Goal: Navigation & Orientation: Find specific page/section

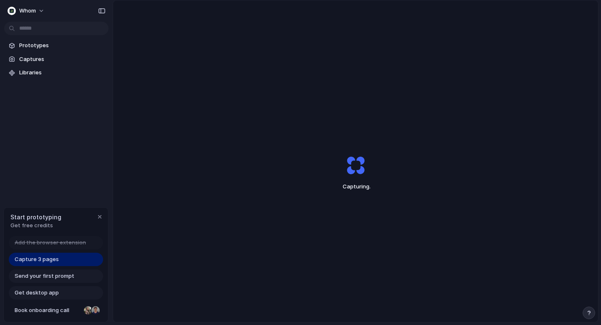
click at [97, 214] on div "button" at bounding box center [99, 216] width 7 height 7
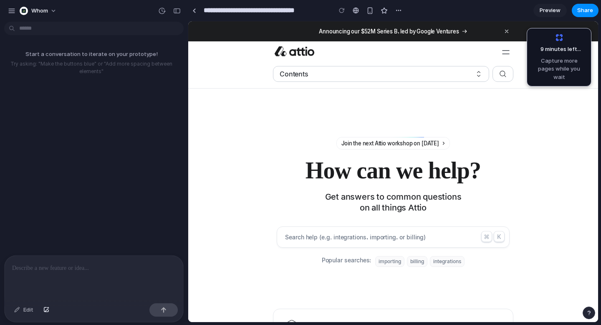
click at [0, 0] on div "9 minutes left ... Capture more pages while you wait" at bounding box center [0, 0] width 0 height 0
click at [58, 273] on div at bounding box center [94, 277] width 179 height 44
click at [0, 0] on div "9 minutes left . Capture more pages while you wait" at bounding box center [0, 0] width 0 height 0
click at [505, 32] on icon at bounding box center [507, 32] width 8 height 8
click at [103, 272] on p at bounding box center [94, 268] width 164 height 10
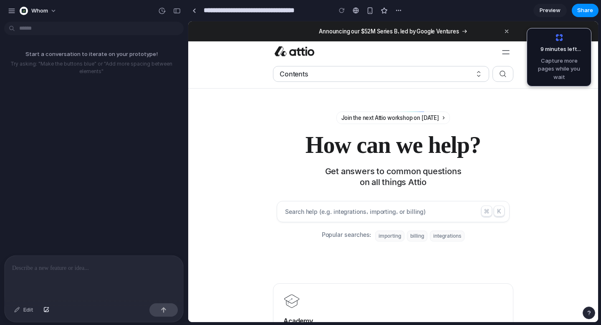
scroll to position [26, 0]
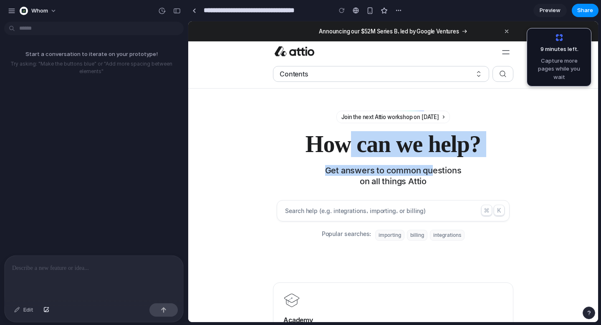
drag, startPoint x: 338, startPoint y: 141, endPoint x: 433, endPoint y: 173, distance: 99.6
click at [434, 173] on div "Join the next Attio workshop on [DATE] How can we help? Get answers to common q…" at bounding box center [393, 149] width 196 height 76
click at [433, 173] on div "Get answers to common questions on all things Attio" at bounding box center [393, 176] width 147 height 22
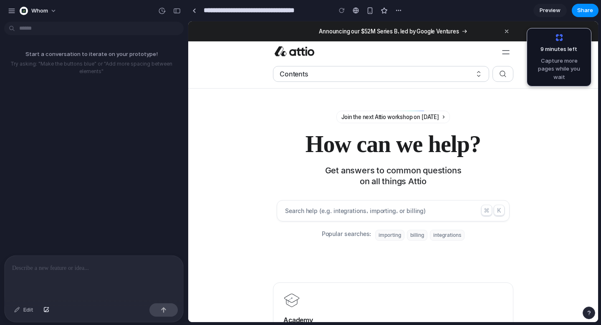
click at [81, 268] on p at bounding box center [94, 268] width 164 height 10
click at [20, 308] on div "Edit" at bounding box center [24, 309] width 28 height 13
click at [16, 309] on div "Edit" at bounding box center [24, 309] width 28 height 13
click at [56, 269] on p at bounding box center [94, 268] width 164 height 10
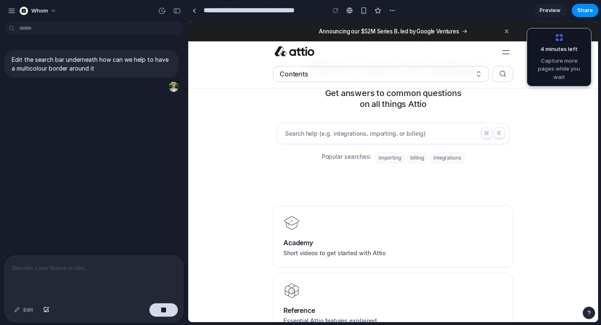
scroll to position [110, 0]
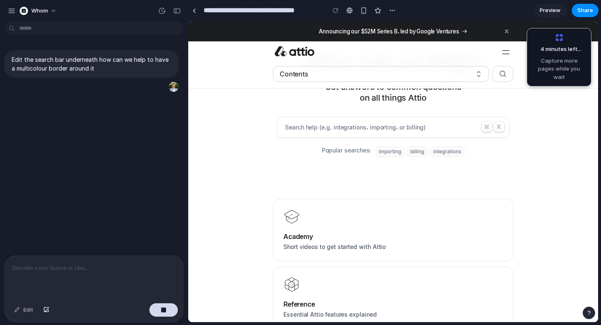
click at [0, 0] on span "4 minutes left ..." at bounding box center [0, 0] width 0 height 0
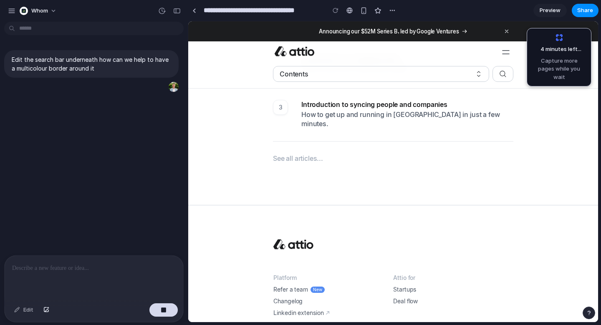
scroll to position [559, 0]
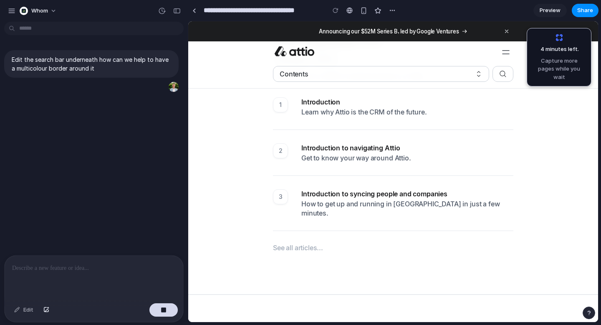
click at [332, 208] on link "3 Introduction to syncing people and companies How to get up and running in Att…" at bounding box center [392, 203] width 247 height 35
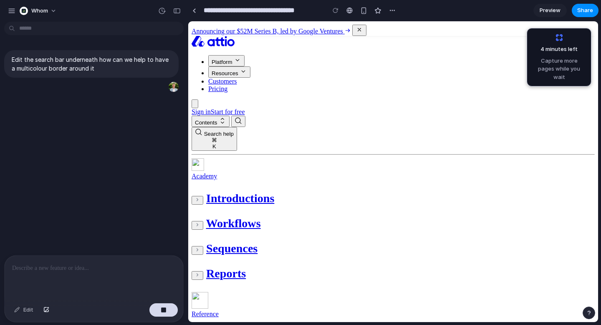
scroll to position [0, 0]
click at [193, 10] on div at bounding box center [194, 10] width 4 height 5
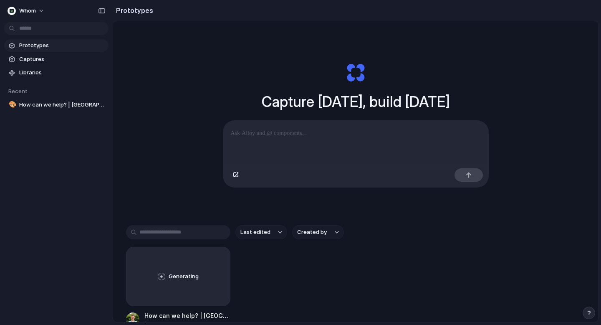
click at [300, 162] on div at bounding box center [300, 162] width 0 height 0
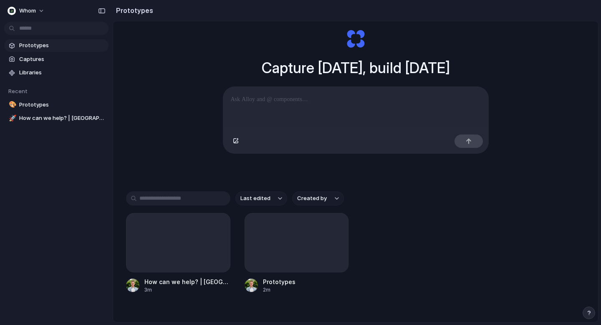
scroll to position [40, 0]
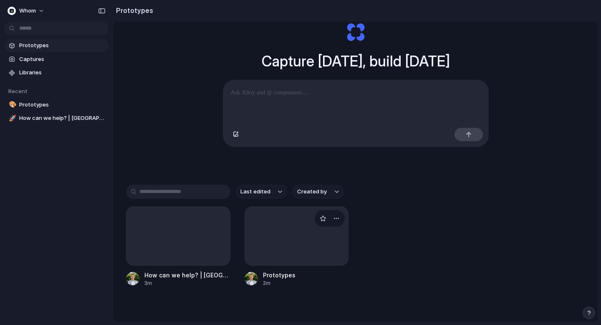
click at [266, 234] on div at bounding box center [296, 235] width 104 height 59
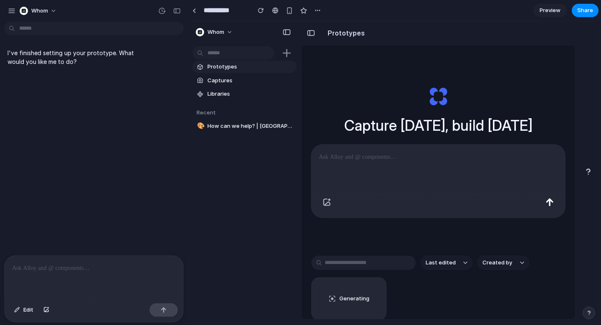
click at [590, 168] on span at bounding box center [588, 171] width 10 height 10
click at [196, 12] on link at bounding box center [194, 10] width 13 height 13
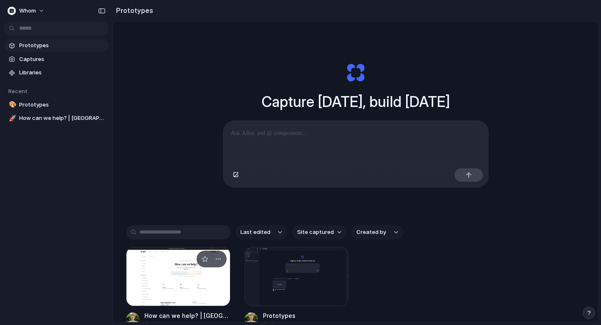
click at [174, 279] on div at bounding box center [178, 276] width 104 height 59
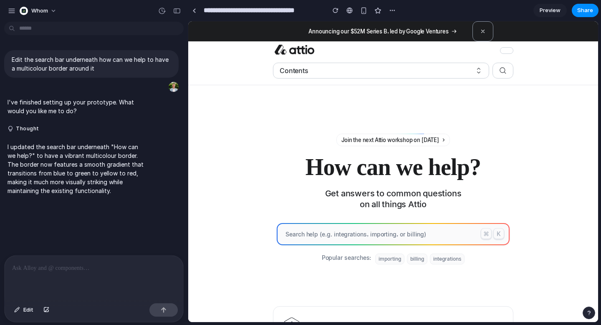
click at [341, 232] on p "Search help (e.g. integrations, importing, or billing)" at bounding box center [379, 234] width 189 height 8
click at [326, 235] on p "Search help (e.g. integrations, importing, or billing)" at bounding box center [379, 234] width 189 height 8
drag, startPoint x: 326, startPoint y: 235, endPoint x: 340, endPoint y: 237, distance: 14.3
click at [340, 237] on p "Search help (e.g. integrations, importing, or billing)" at bounding box center [379, 234] width 189 height 8
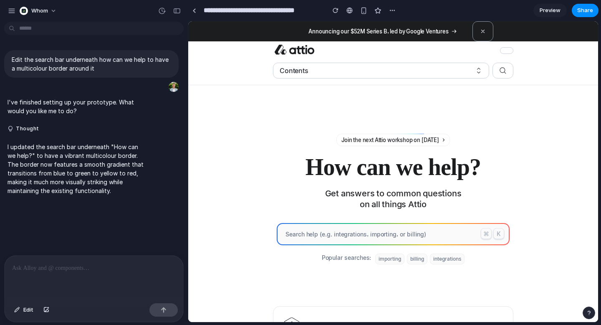
click at [340, 237] on p "Search help (e.g. integrations, importing, or billing)" at bounding box center [379, 234] width 189 height 8
click at [480, 32] on icon at bounding box center [483, 32] width 8 height 8
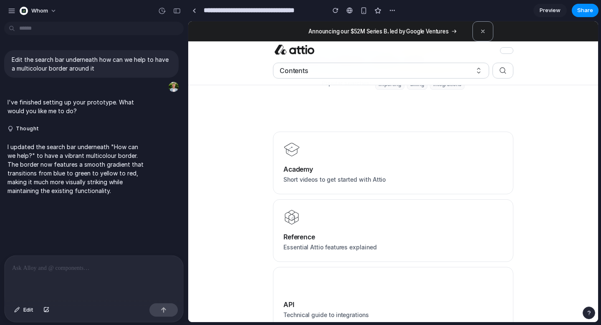
scroll to position [252, 0]
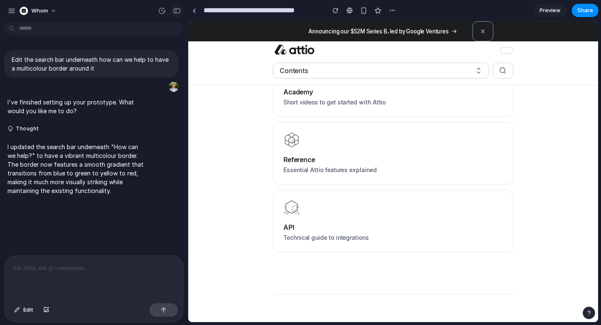
click at [177, 12] on div "button" at bounding box center [177, 11] width 8 height 6
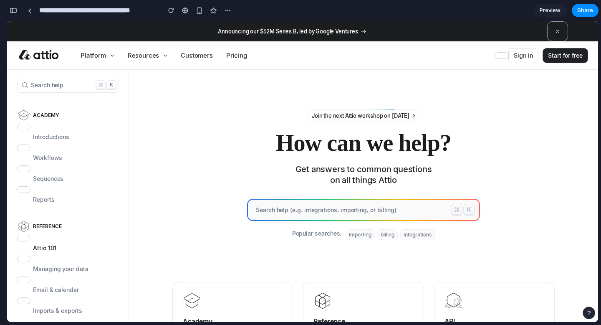
scroll to position [0, 0]
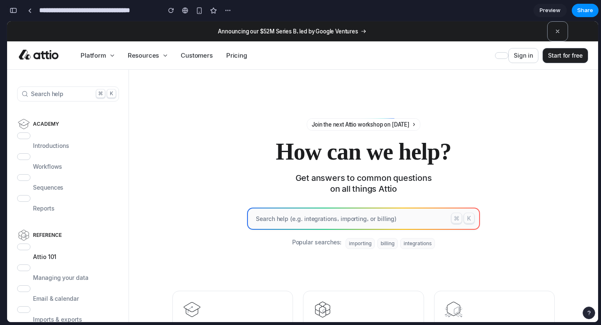
click at [16, 11] on div "button" at bounding box center [14, 11] width 8 height 6
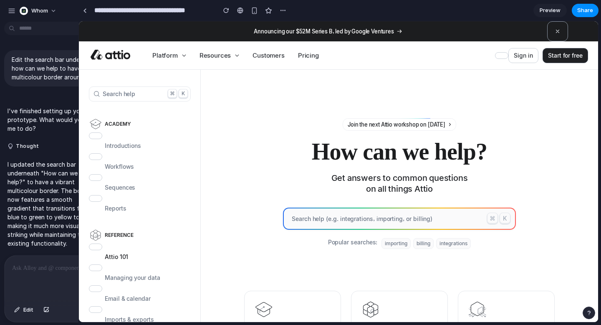
drag, startPoint x: 186, startPoint y: 173, endPoint x: 78, endPoint y: 177, distance: 108.1
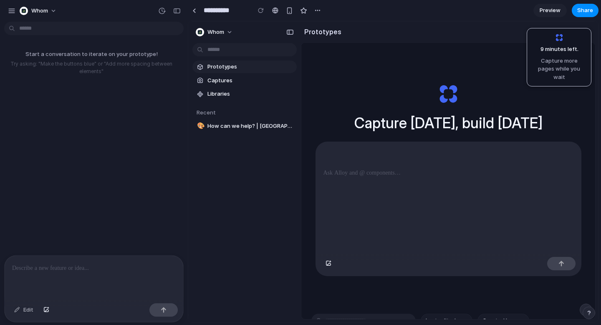
click at [113, 300] on span "9 minutes left ." at bounding box center [56, 300] width 113 height 0
click at [449, 118] on h1 "Capture today, build tomorrow" at bounding box center [448, 123] width 188 height 22
click at [228, 33] on button "whom" at bounding box center [214, 31] width 45 height 13
click at [229, 33] on button "whom" at bounding box center [214, 31] width 45 height 13
click at [235, 182] on div "Prototypes Captures Libraries Recent 🎨 How can we help? | Attio Help Center" at bounding box center [244, 131] width 113 height 220
